Goal: Transaction & Acquisition: Purchase product/service

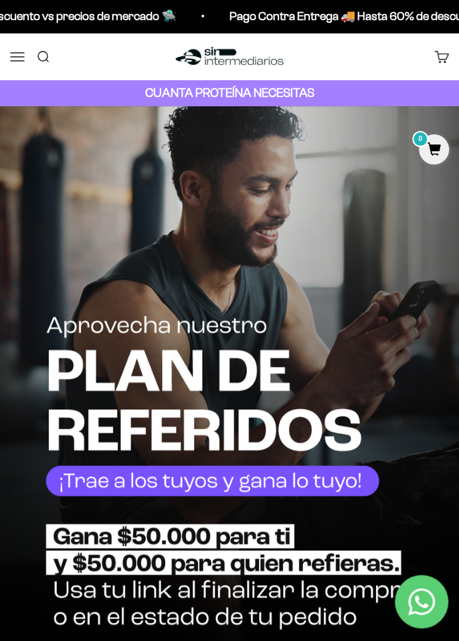
click at [25, 62] on button "Menú" at bounding box center [17, 56] width 15 height 15
click at [0, 0] on span "Membresía" at bounding box center [0, 0] width 0 height 0
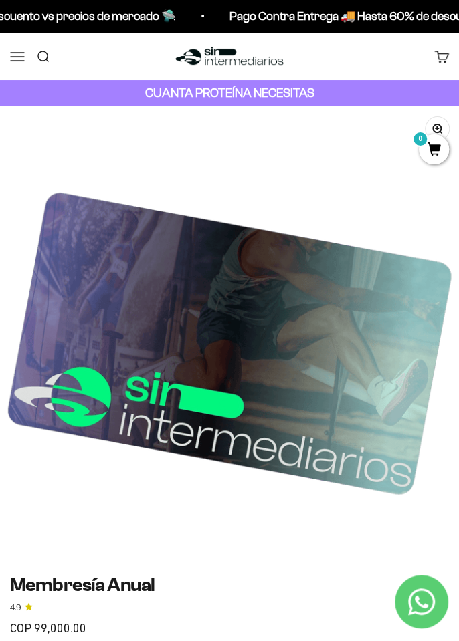
click at [24, 64] on button "Menú" at bounding box center [17, 56] width 15 height 15
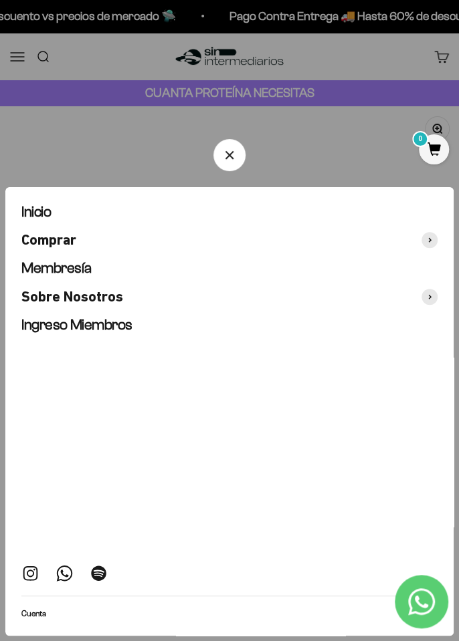
click at [33, 231] on span "Comprar" at bounding box center [48, 239] width 55 height 17
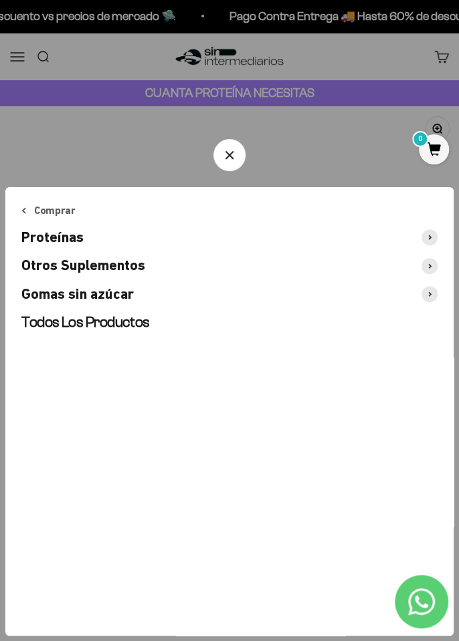
click at [35, 229] on span "Proteínas" at bounding box center [52, 237] width 62 height 17
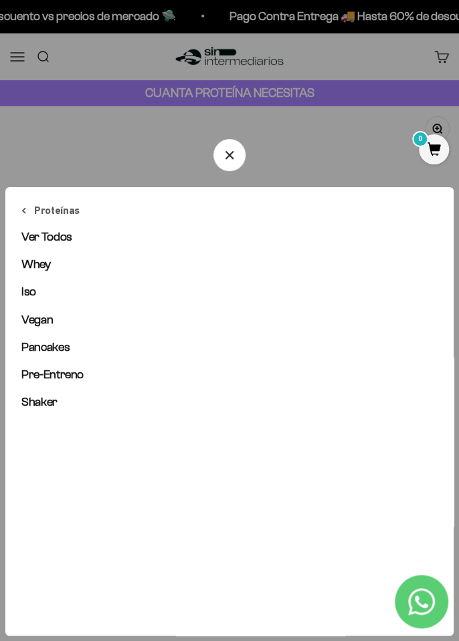
click at [27, 285] on span "Iso" at bounding box center [28, 291] width 15 height 13
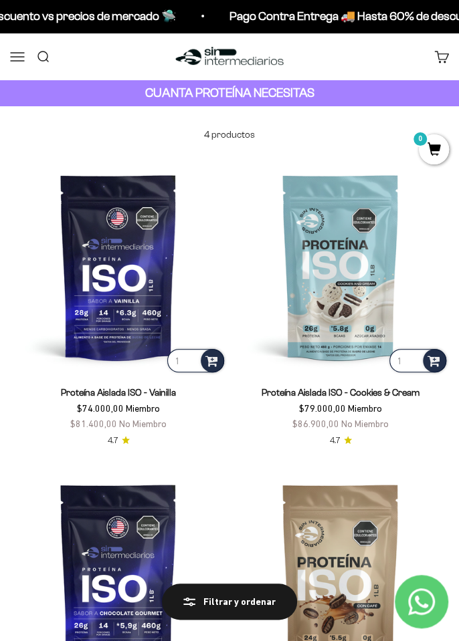
click at [368, 478] on img at bounding box center [340, 576] width 217 height 217
click at [18, 60] on button "Menú" at bounding box center [17, 56] width 15 height 15
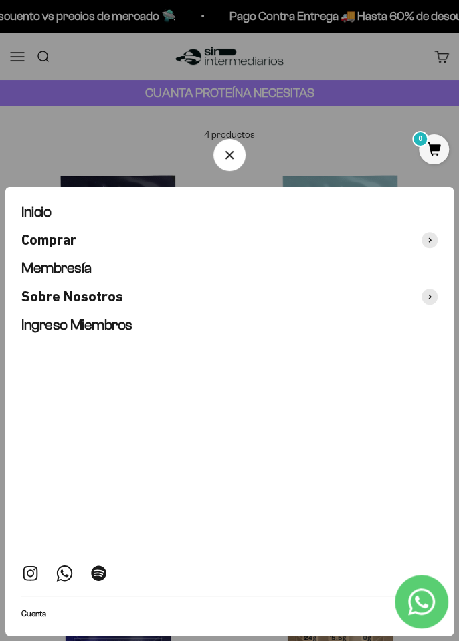
click at [39, 231] on span "Comprar" at bounding box center [48, 239] width 55 height 17
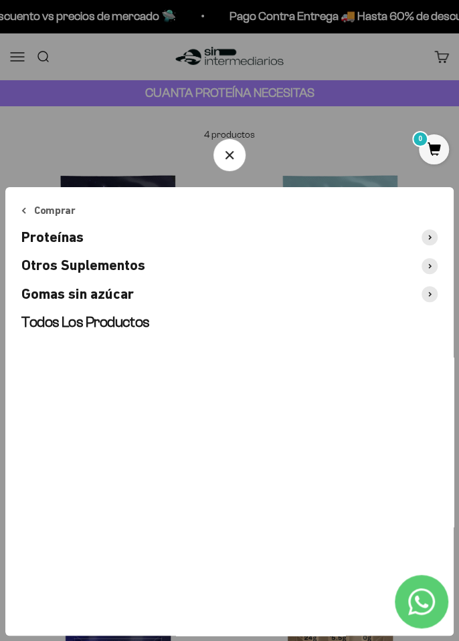
click at [35, 257] on span "Otros Suplementos" at bounding box center [83, 265] width 124 height 17
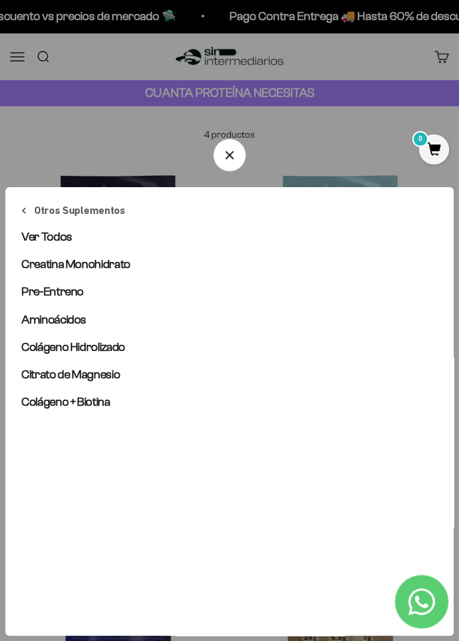
click at [38, 395] on span "Colágeno + Biotina" at bounding box center [65, 401] width 89 height 13
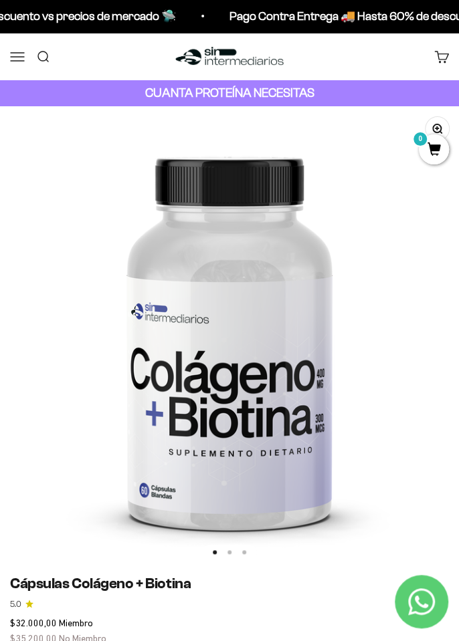
click at [20, 64] on button "Menú" at bounding box center [17, 56] width 15 height 15
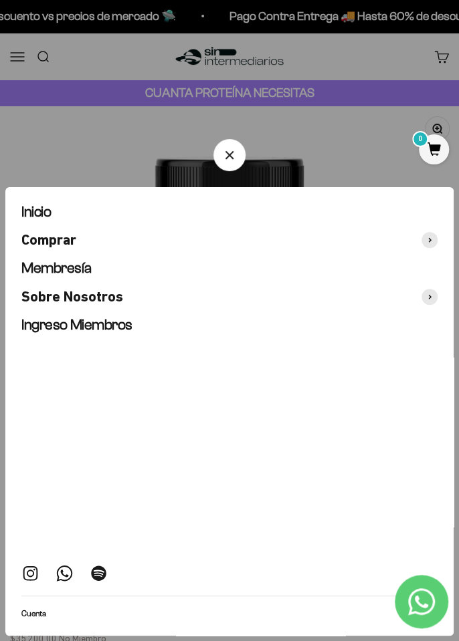
click at [43, 231] on span "Comprar" at bounding box center [48, 239] width 55 height 17
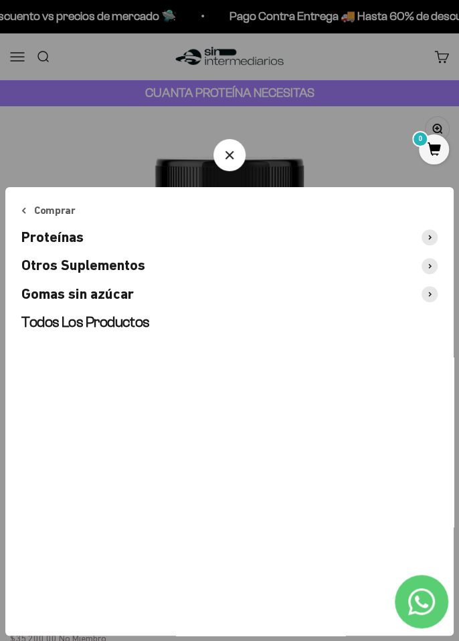
click at [38, 257] on span "Otros Suplementos" at bounding box center [83, 265] width 124 height 17
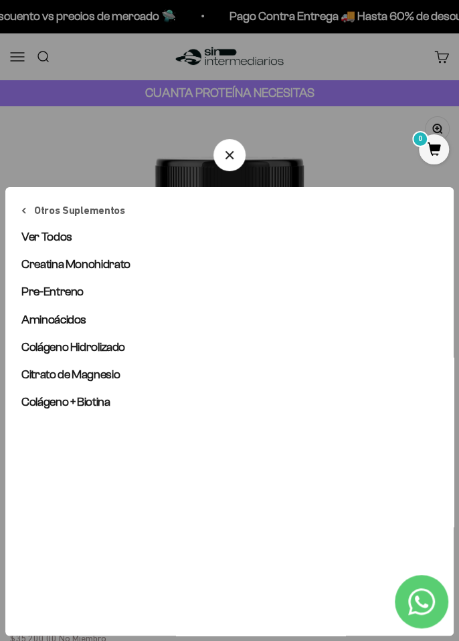
click at [31, 340] on span "Colágeno Hidrolizado" at bounding box center [73, 346] width 104 height 13
